Goal: Information Seeking & Learning: Learn about a topic

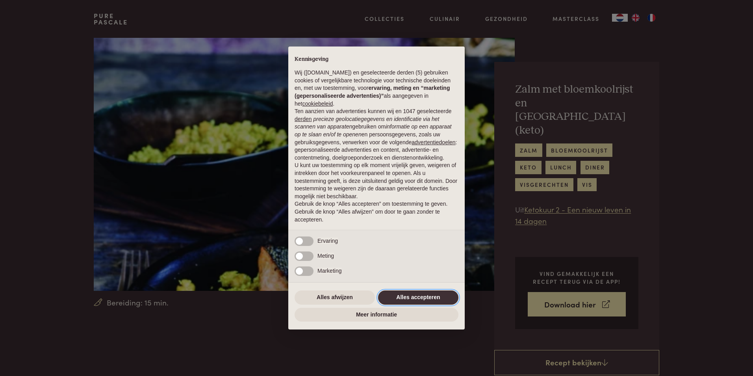
click at [437, 298] on button "Alles accepteren" at bounding box center [418, 297] width 80 height 14
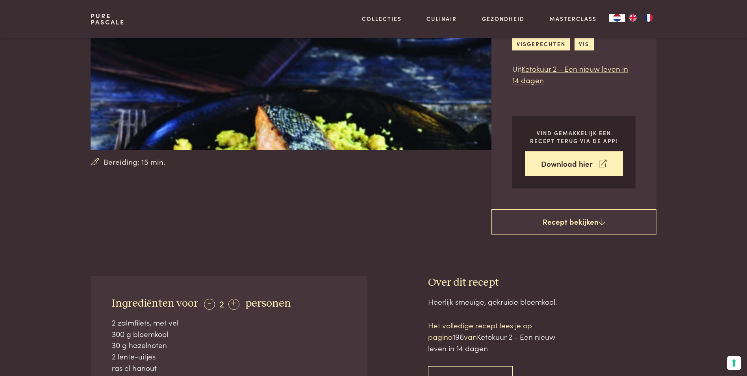
scroll to position [129, 0]
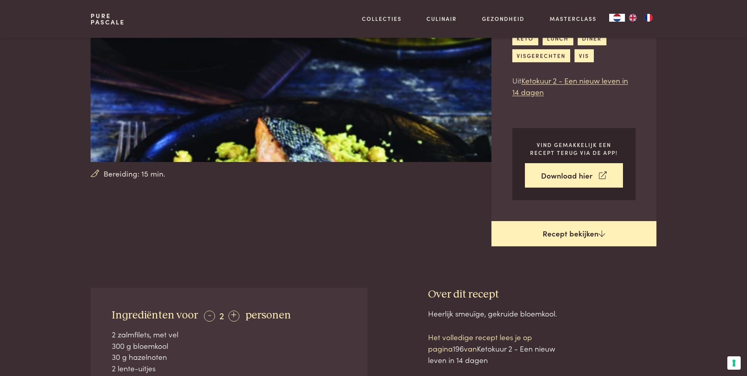
click at [580, 221] on link "Recept bekijken" at bounding box center [574, 233] width 165 height 25
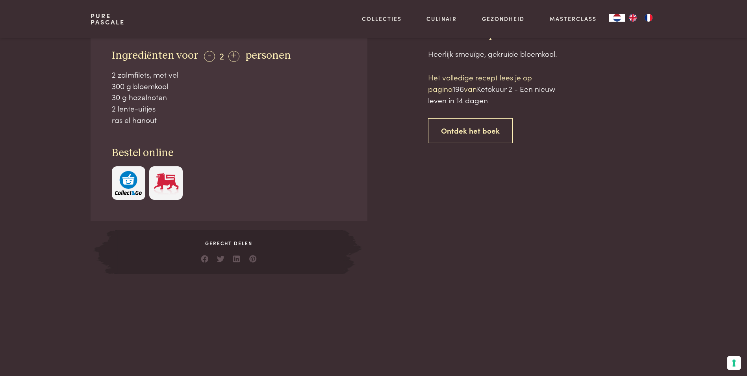
scroll to position [389, 0]
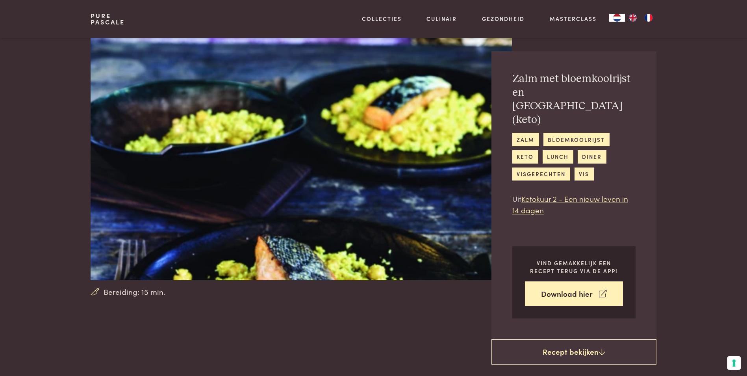
scroll to position [7, 0]
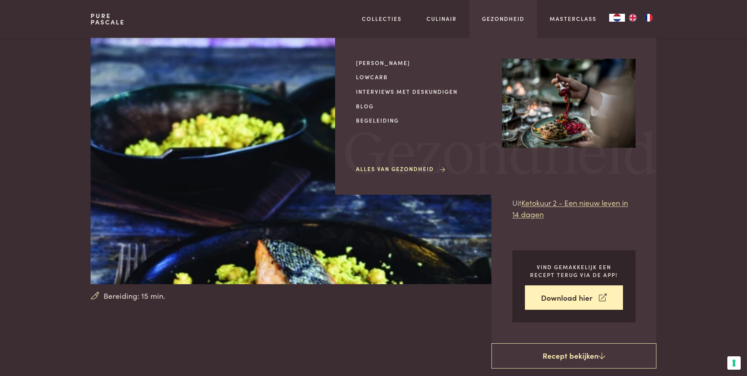
scroll to position [389, 0]
